Goal: Navigation & Orientation: Find specific page/section

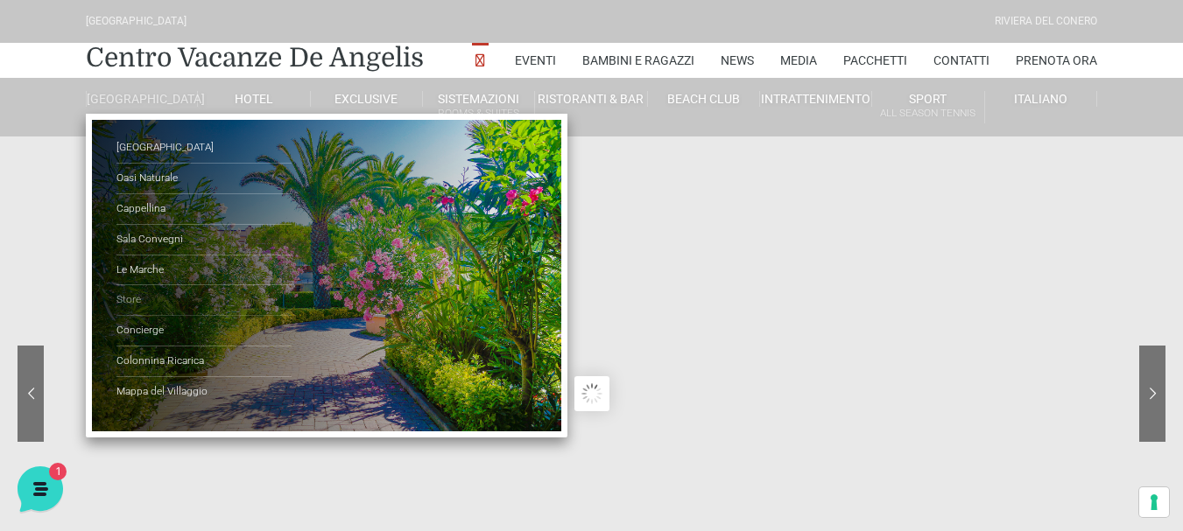
click at [140, 313] on link "Store" at bounding box center [203, 300] width 175 height 31
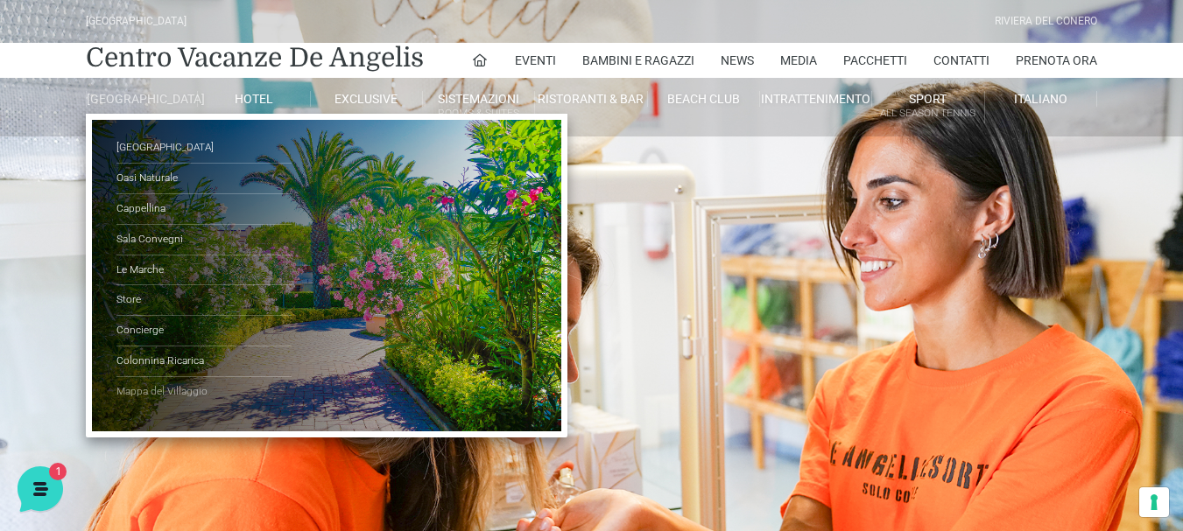
click at [149, 403] on link "Mappa del Villaggio" at bounding box center [203, 392] width 175 height 30
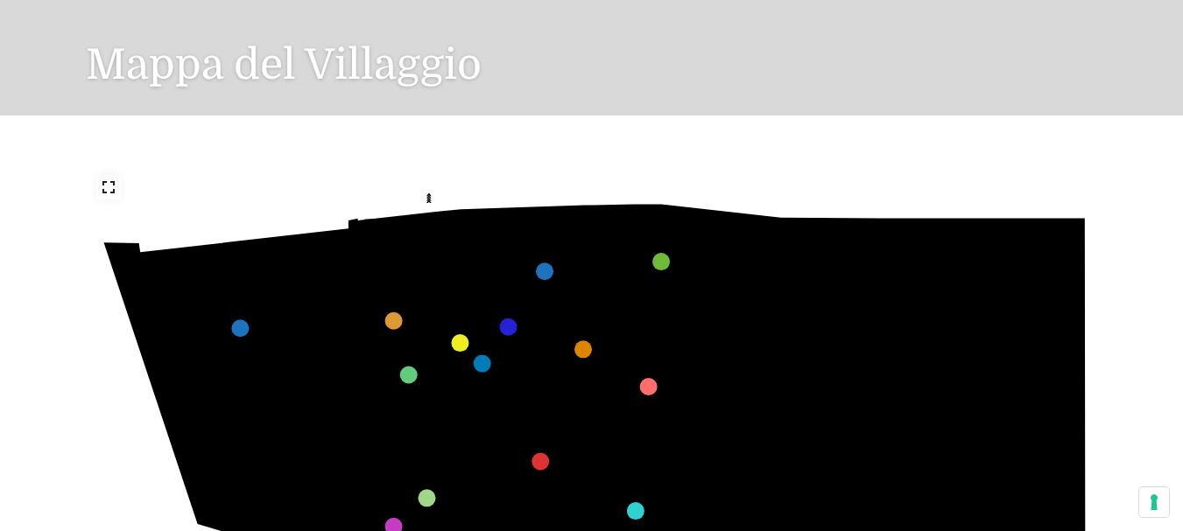
click at [110, 186] on icon at bounding box center [109, 187] width 14 height 14
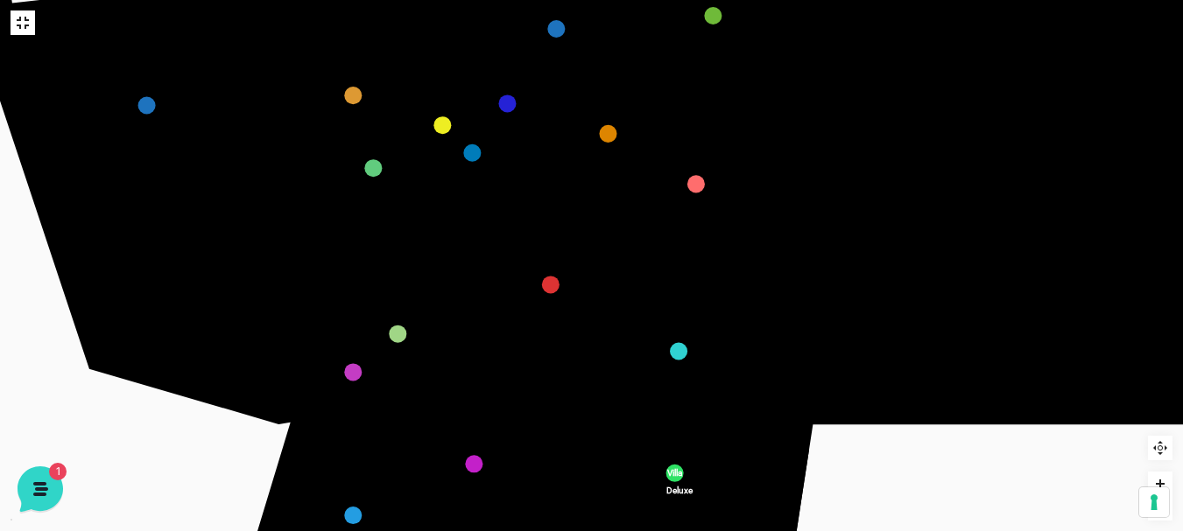
click at [504, 385] on text "355" at bounding box center [504, 385] width 0 height 0
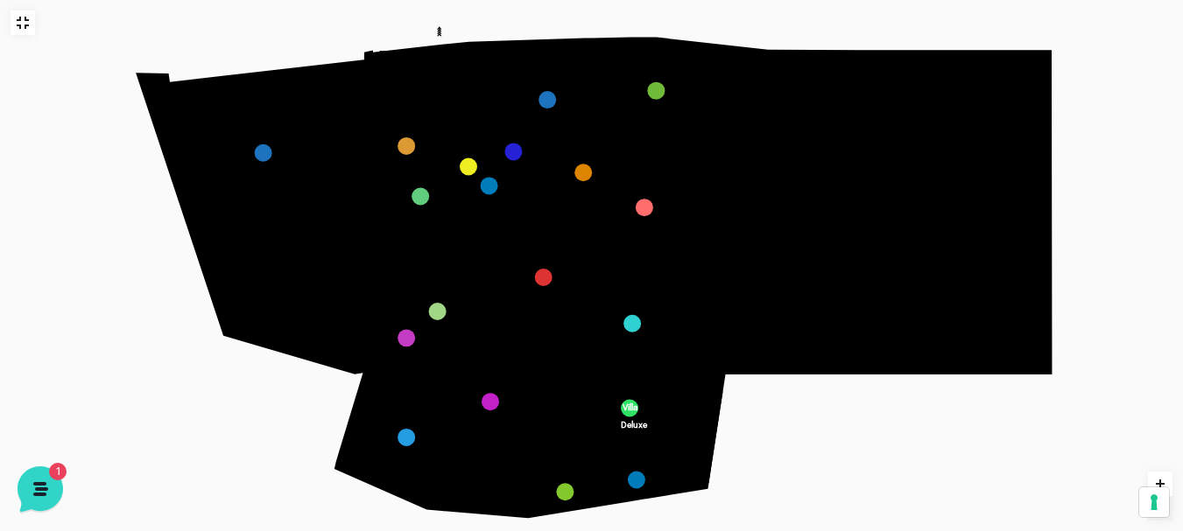
scroll to position [218, 0]
click at [1164, 481] on icon "Zoom in" at bounding box center [1160, 484] width 14 height 14
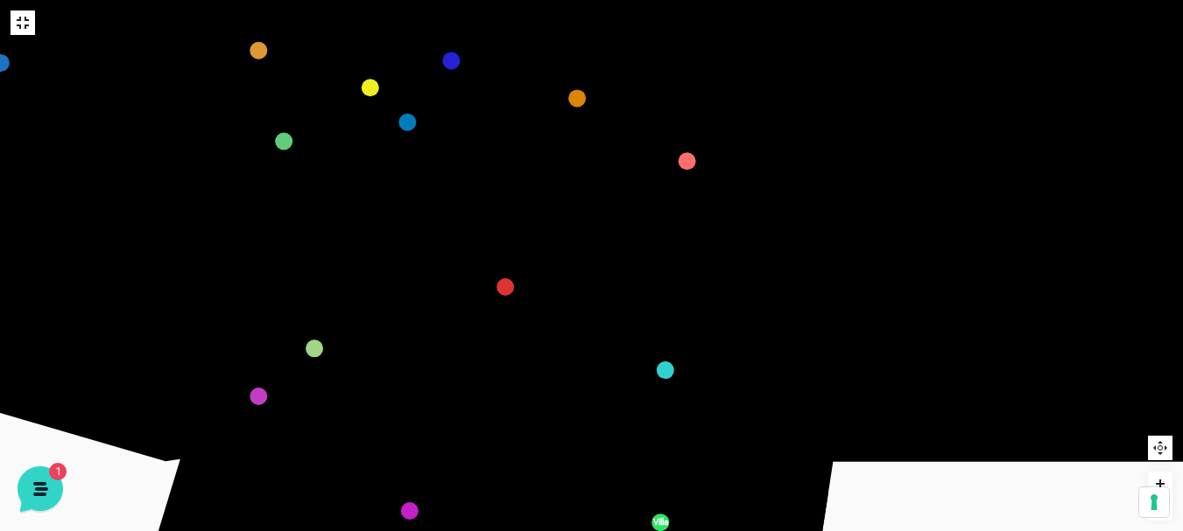
scroll to position [285, 0]
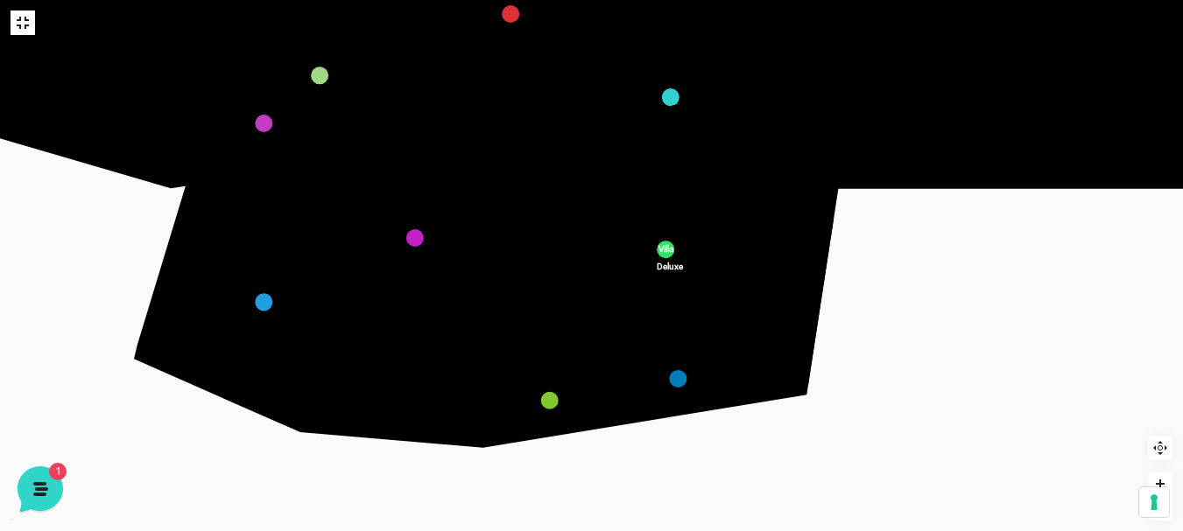
drag, startPoint x: 637, startPoint y: 448, endPoint x: 643, endPoint y: 175, distance: 273.2
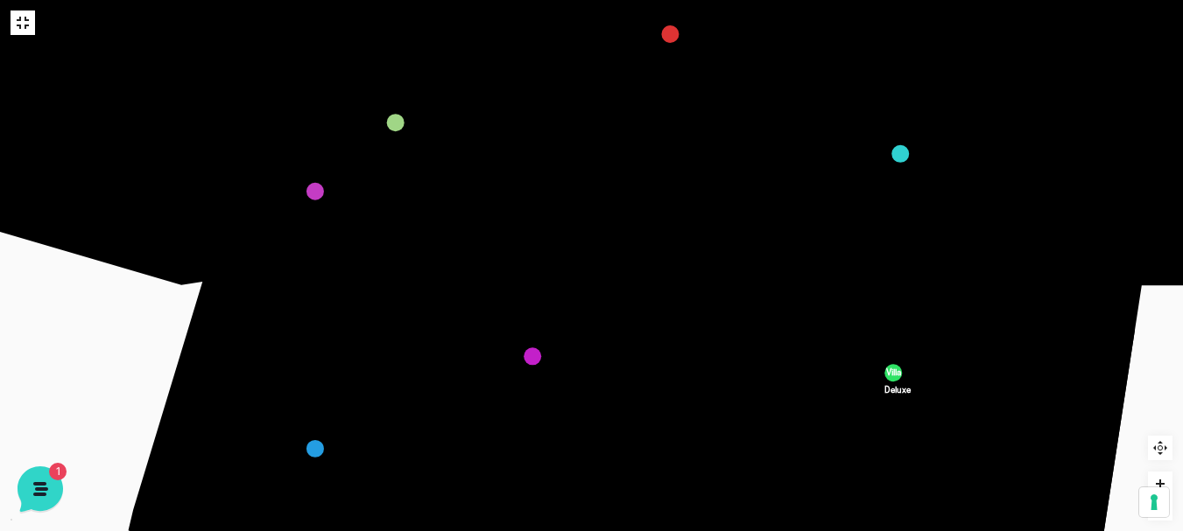
drag, startPoint x: 389, startPoint y: 217, endPoint x: 653, endPoint y: 365, distance: 303.0
click at [655, 418] on icon "436 435 437 434 441 430 440 431 439 432 438 433 424 423 425 422 429 418 428 419…" at bounding box center [795, 3] width 2448 height 1376
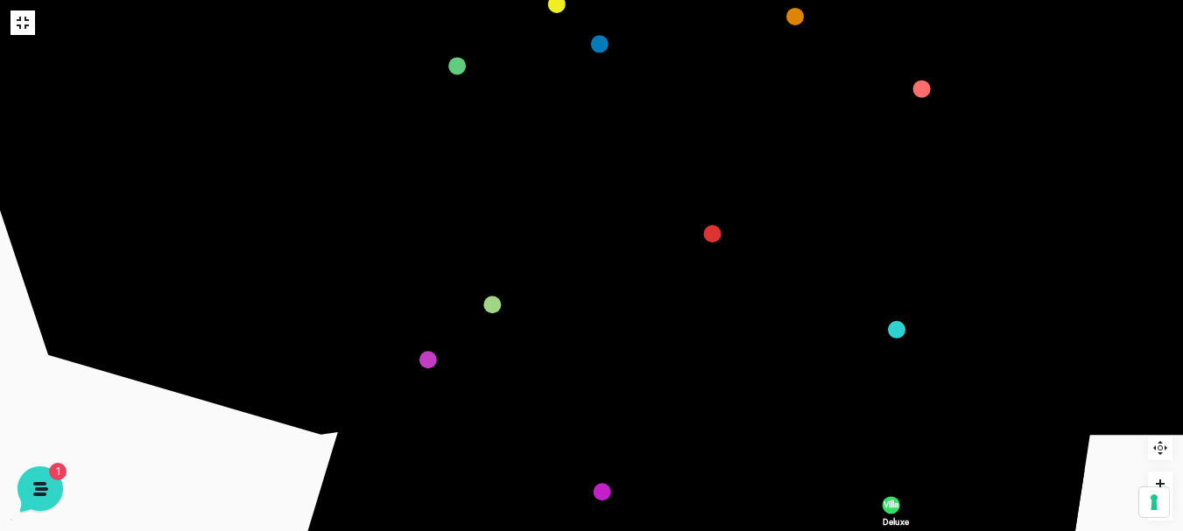
drag, startPoint x: 623, startPoint y: 198, endPoint x: 666, endPoint y: 340, distance: 148.2
click at [646, 348] on text "354" at bounding box center [646, 348] width 0 height 0
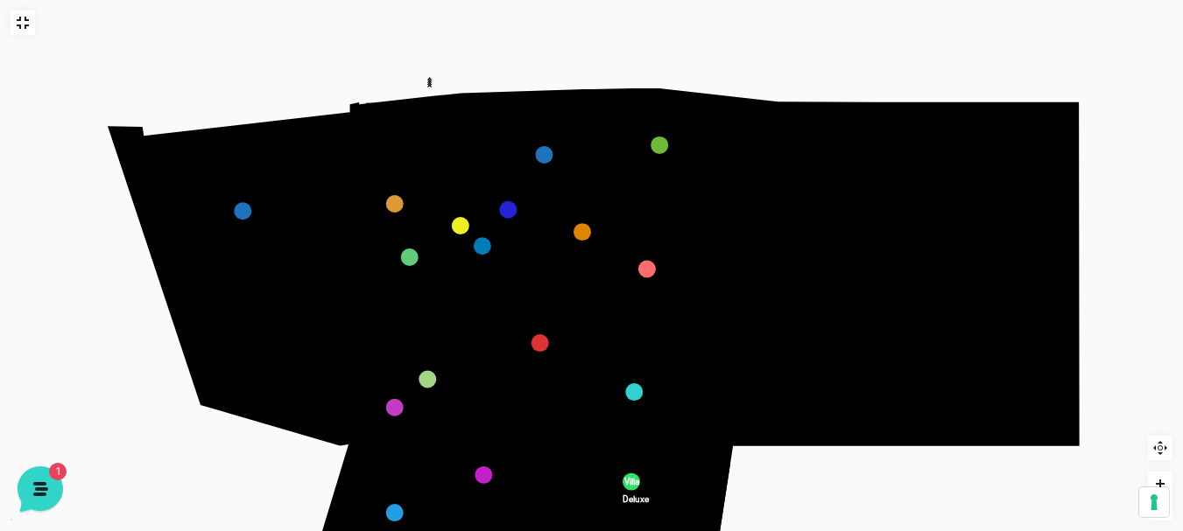
drag, startPoint x: 570, startPoint y: 155, endPoint x: 559, endPoint y: 225, distance: 70.8
click at [589, 253] on icon "436 435 437 434 441 430 440 431 439 432 438 433 424 423 425 422 429 418 428 419…" at bounding box center [591, 331] width 1002 height 564
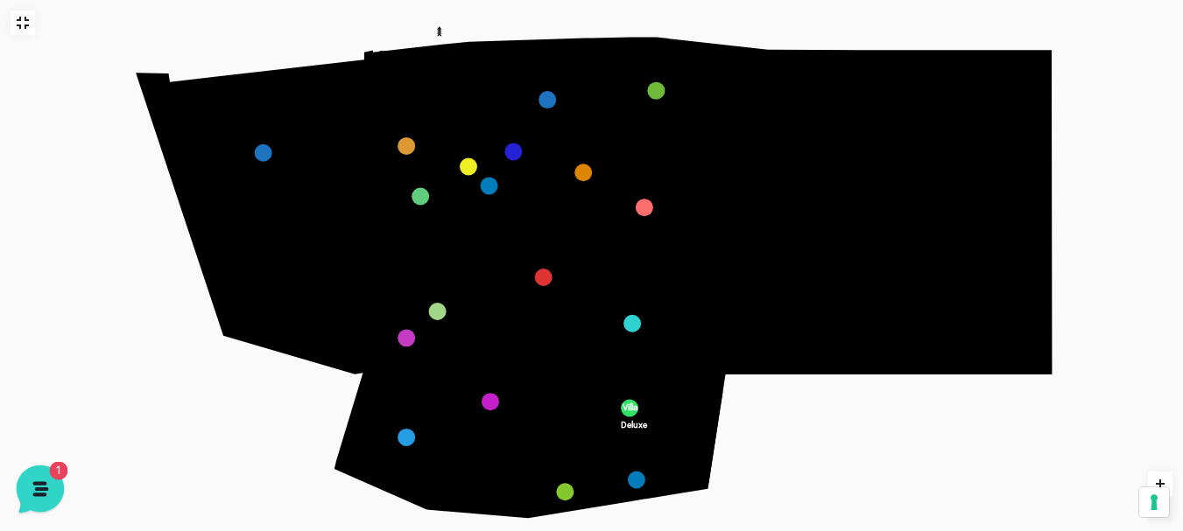
click at [41, 484] on icon at bounding box center [39, 488] width 46 height 46
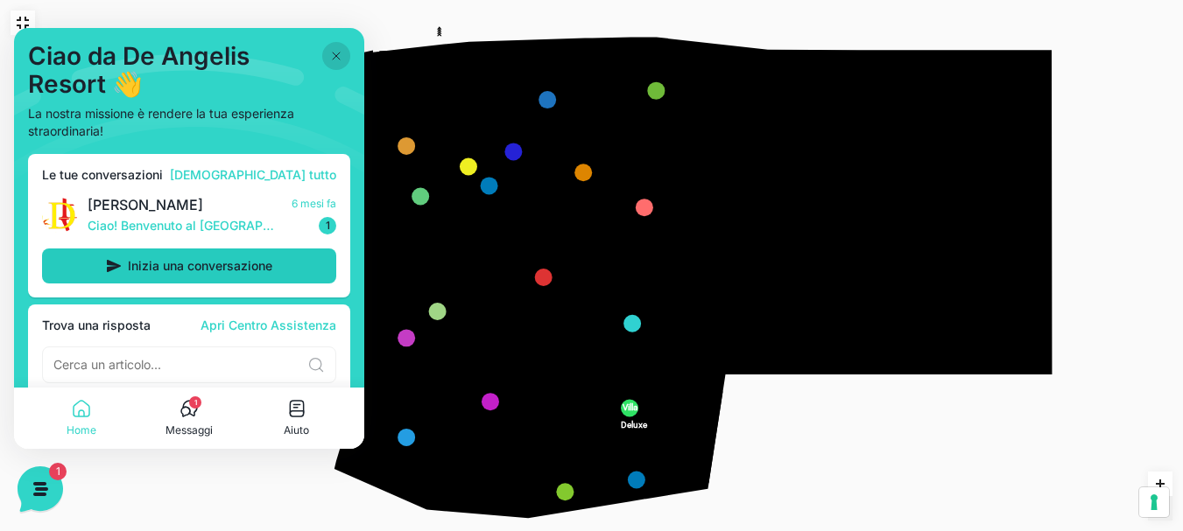
click at [236, 268] on span "Inizia una conversazione" at bounding box center [200, 266] width 144 height 14
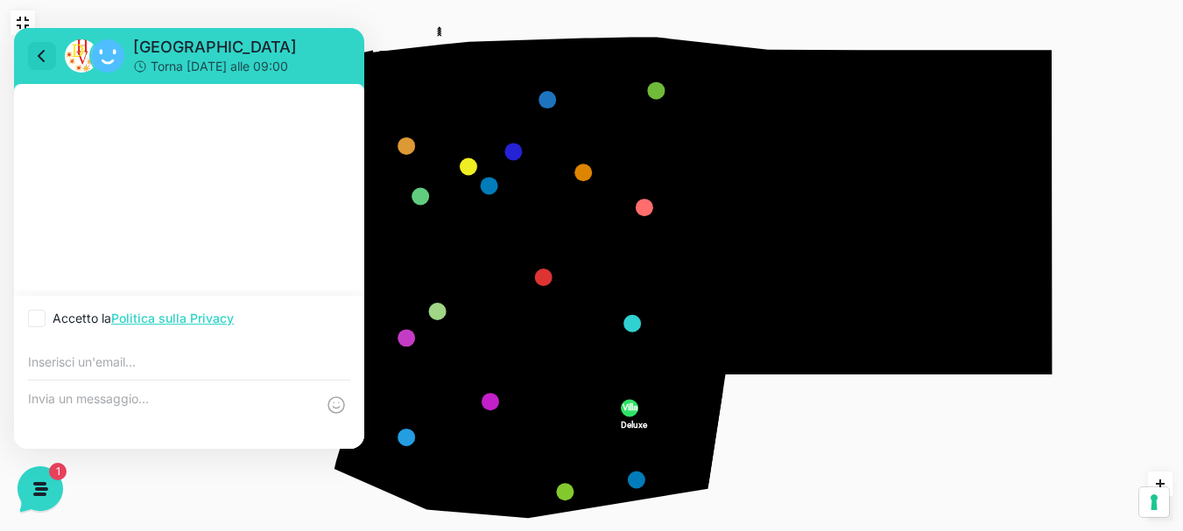
click at [38, 55] on icon at bounding box center [42, 56] width 21 height 21
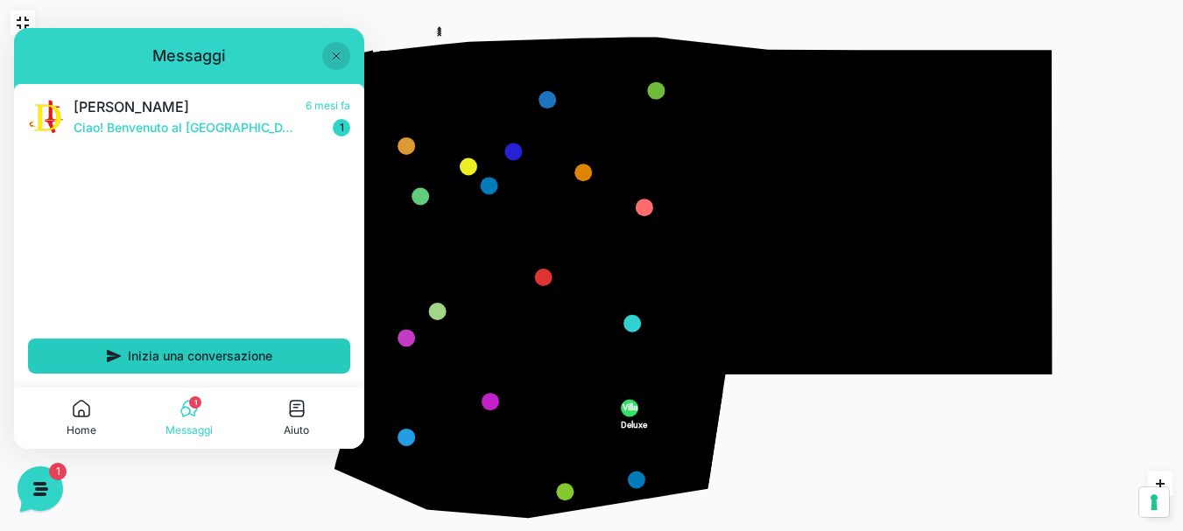
click at [213, 362] on span "Inizia una conversazione" at bounding box center [200, 356] width 144 height 14
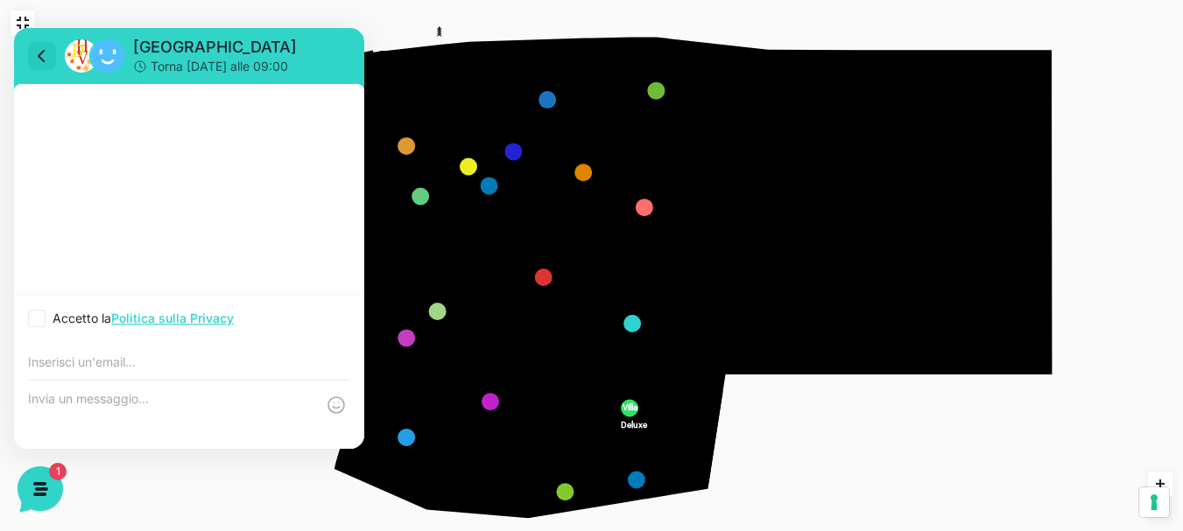
click at [42, 56] on icon at bounding box center [42, 56] width 21 height 21
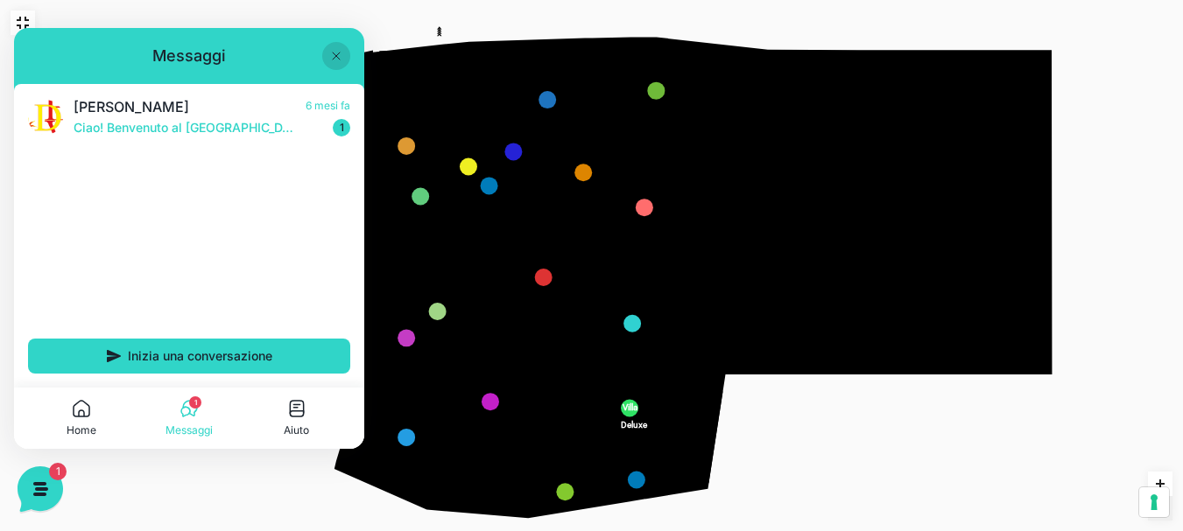
click at [330, 58] on icon at bounding box center [336, 56] width 14 height 14
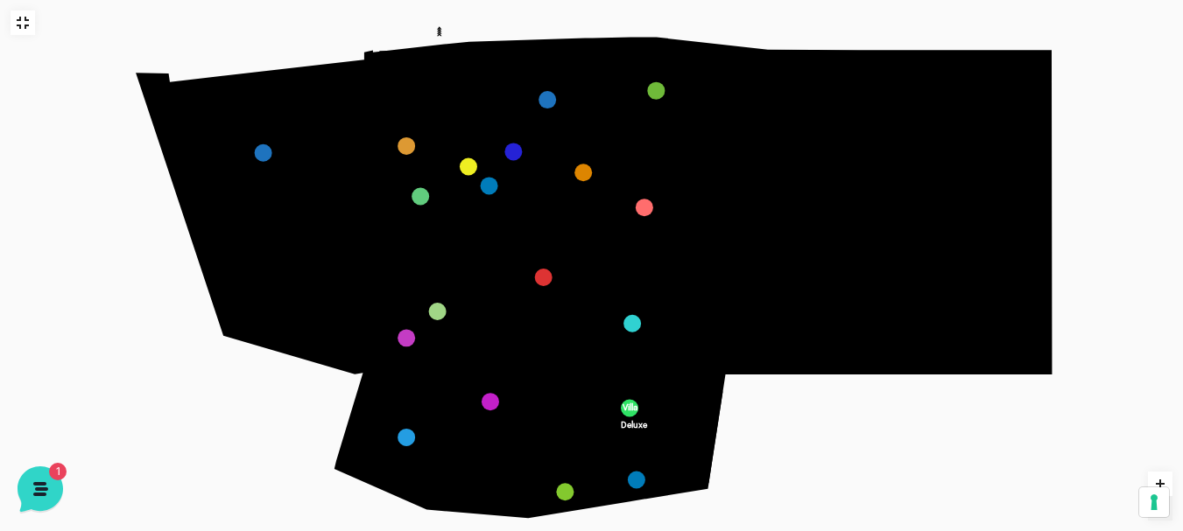
click at [17, 23] on icon at bounding box center [23, 23] width 14 height 14
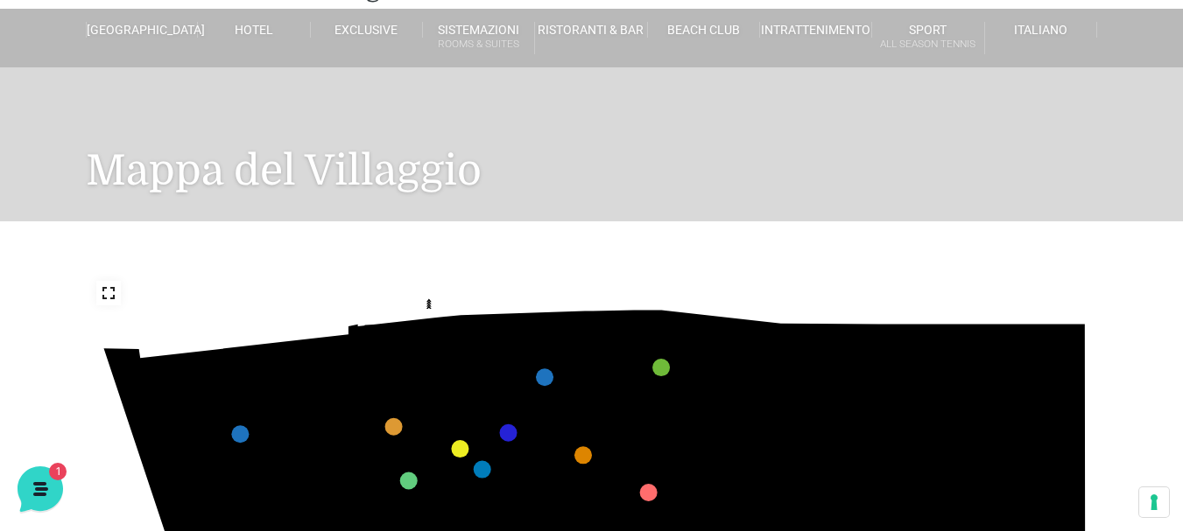
scroll to position [0, 0]
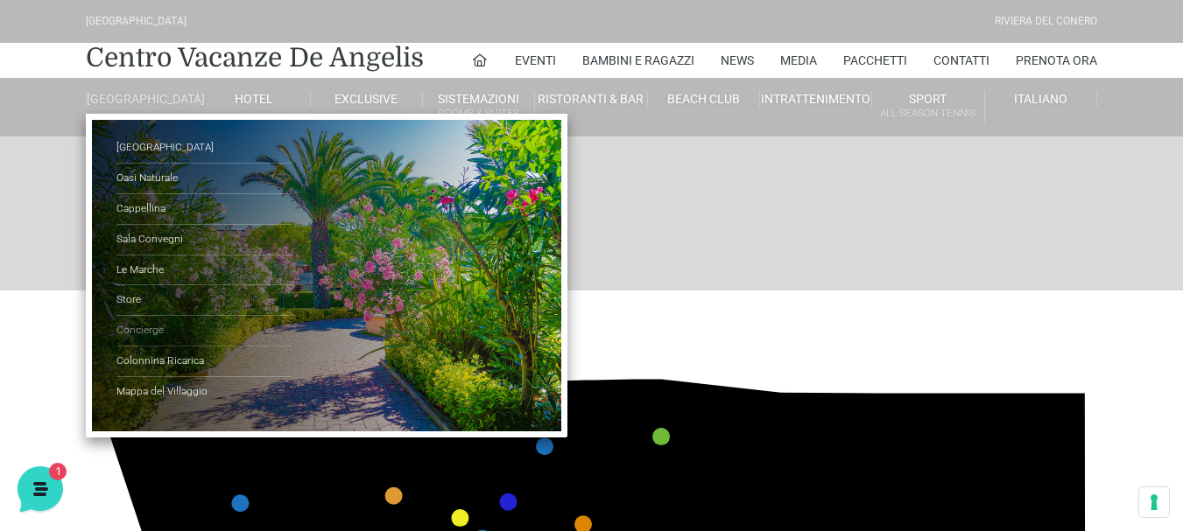
click at [131, 341] on link "Concierge" at bounding box center [203, 331] width 175 height 31
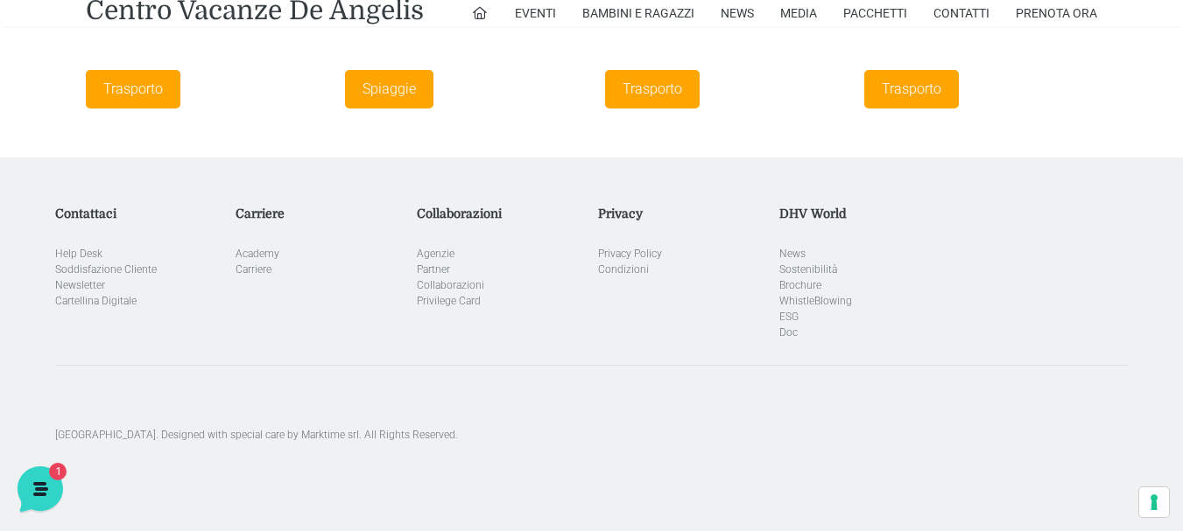
scroll to position [3045, 0]
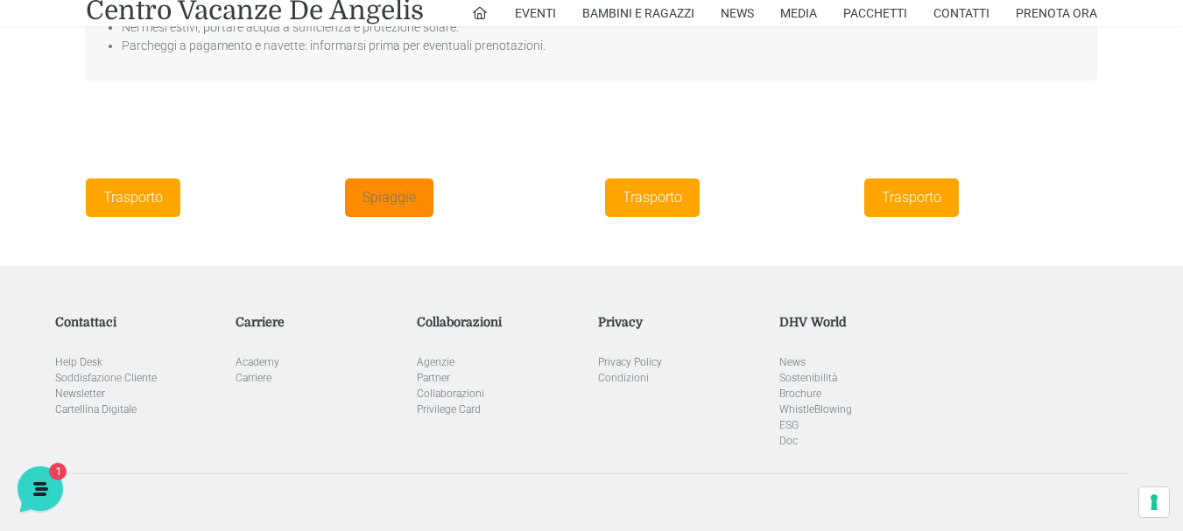
click at [387, 181] on link "Spiaggie" at bounding box center [389, 198] width 88 height 39
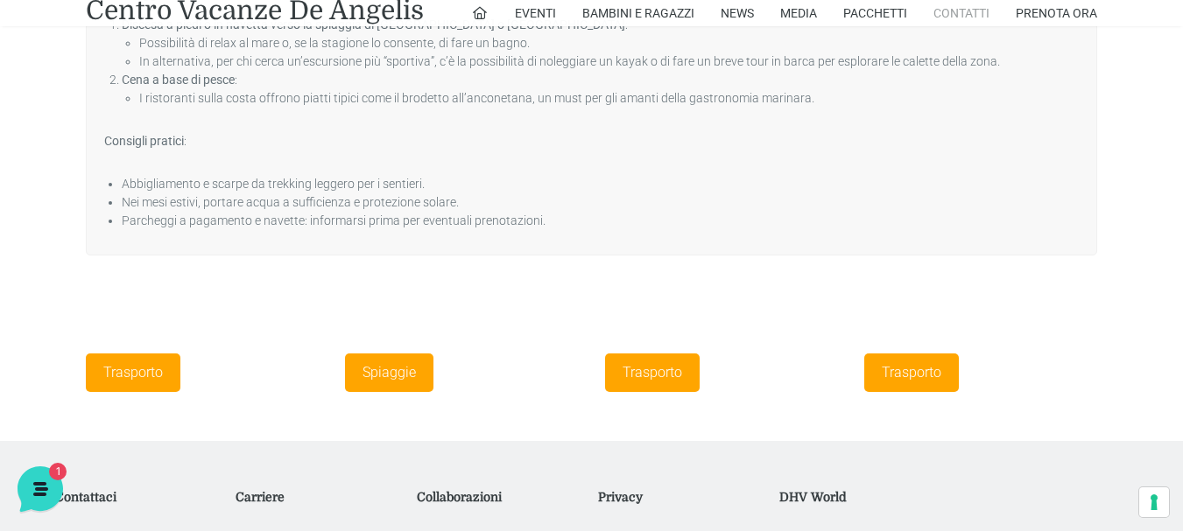
click at [981, 13] on link "Contatti" at bounding box center [961, 13] width 56 height 26
